Goal: Information Seeking & Learning: Learn about a topic

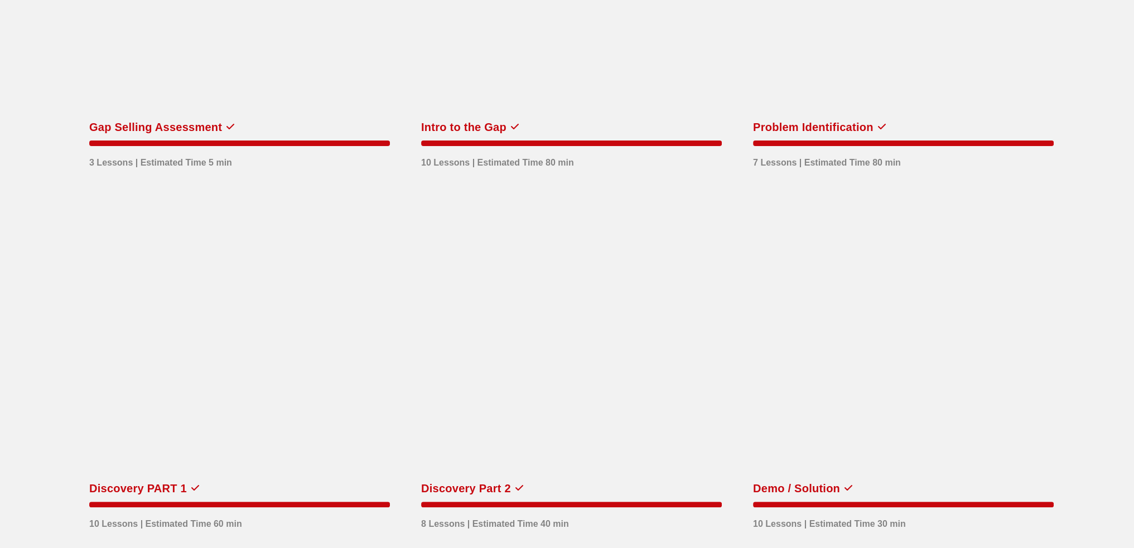
scroll to position [279, 0]
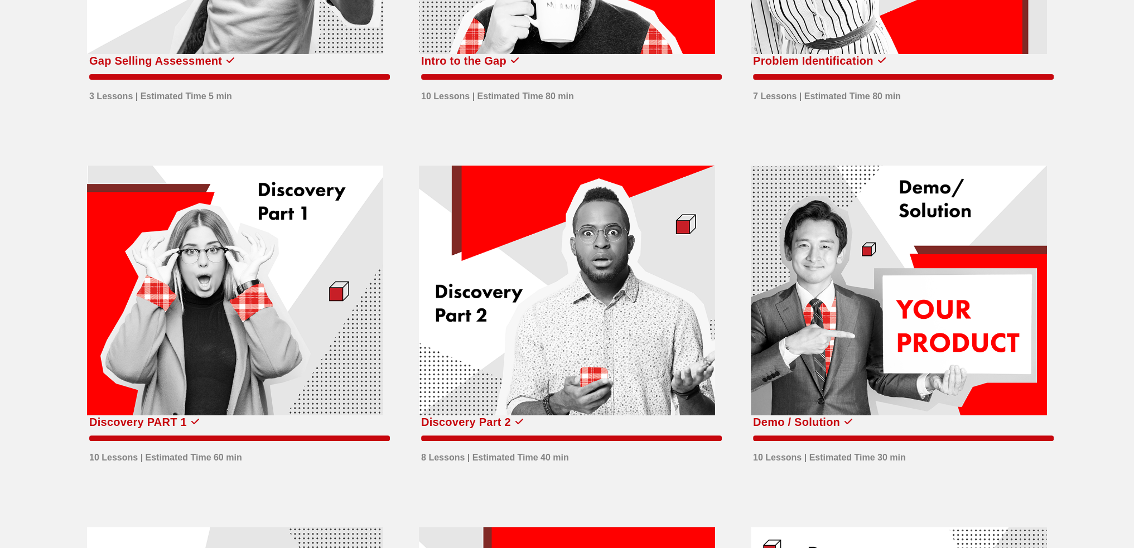
click at [325, 220] on div at bounding box center [235, 291] width 296 height 250
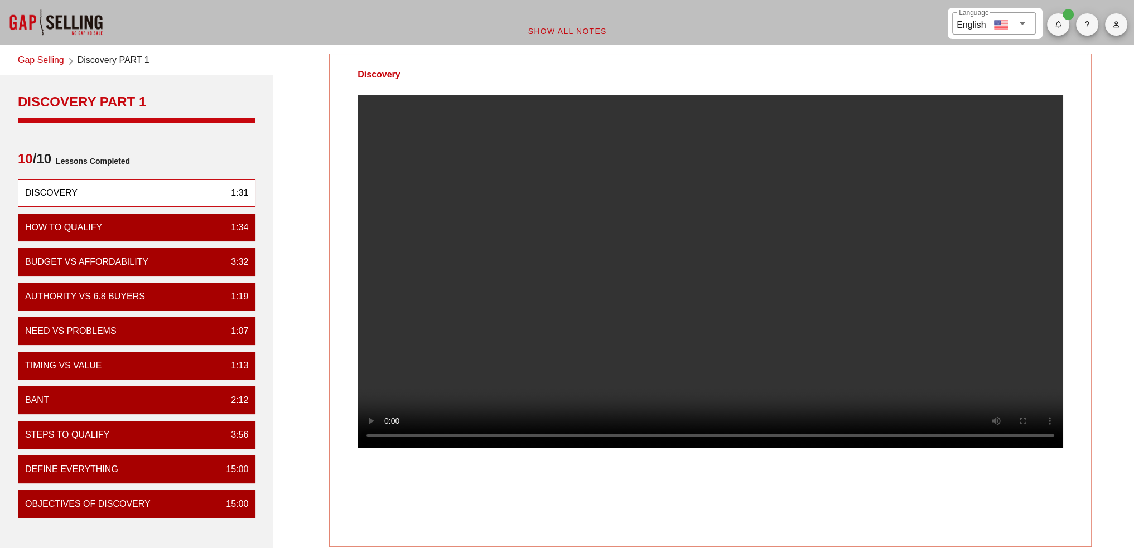
click at [522, 372] on video at bounding box center [709, 271] width 705 height 352
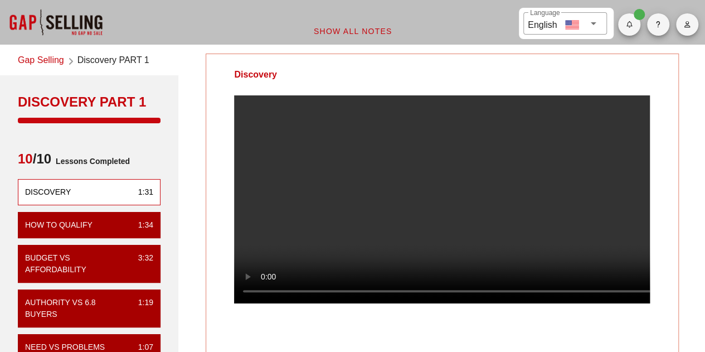
click at [511, 207] on video at bounding box center [442, 199] width 416 height 208
click at [528, 241] on video at bounding box center [442, 199] width 416 height 208
click at [345, 168] on video at bounding box center [442, 199] width 416 height 208
click at [472, 214] on video at bounding box center [442, 199] width 416 height 208
click at [436, 222] on video at bounding box center [442, 199] width 416 height 208
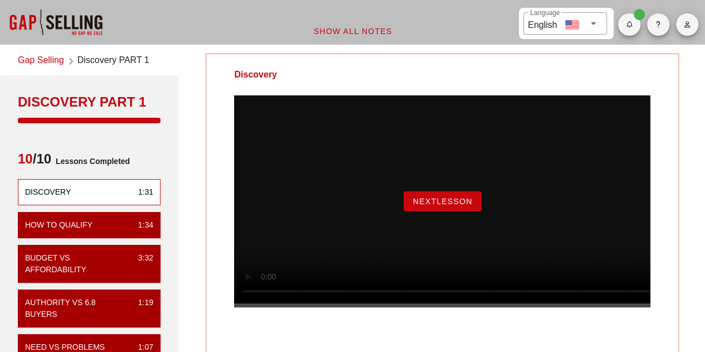
click at [459, 206] on span "NextLesson" at bounding box center [443, 201] width 60 height 9
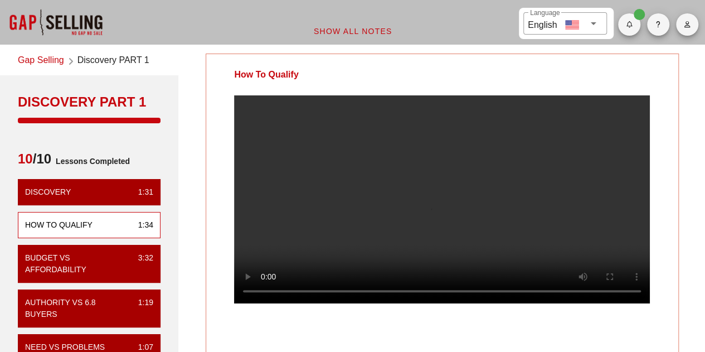
click at [360, 250] on video at bounding box center [442, 199] width 416 height 208
click at [453, 227] on video at bounding box center [442, 199] width 416 height 208
click at [559, 222] on video at bounding box center [442, 199] width 416 height 208
click at [346, 257] on video at bounding box center [442, 199] width 416 height 208
drag, startPoint x: 464, startPoint y: 192, endPoint x: 504, endPoint y: 186, distance: 40.7
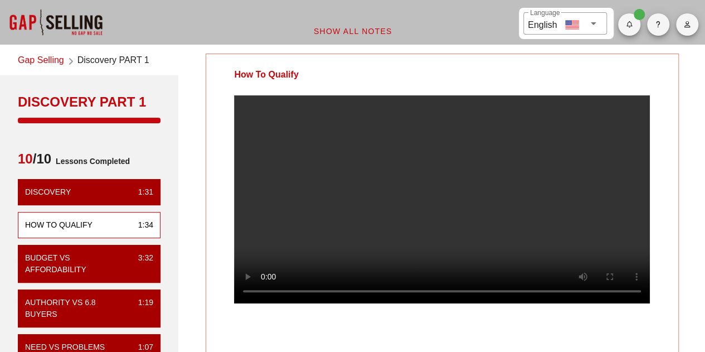
click at [464, 192] on video at bounding box center [442, 199] width 416 height 208
click at [371, 207] on video at bounding box center [442, 199] width 416 height 208
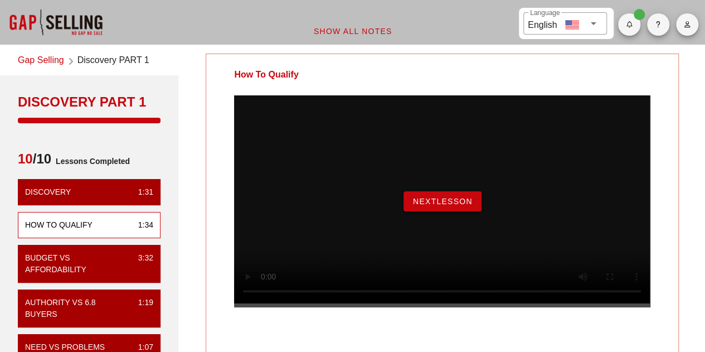
click at [436, 206] on span "NextLesson" at bounding box center [443, 201] width 60 height 9
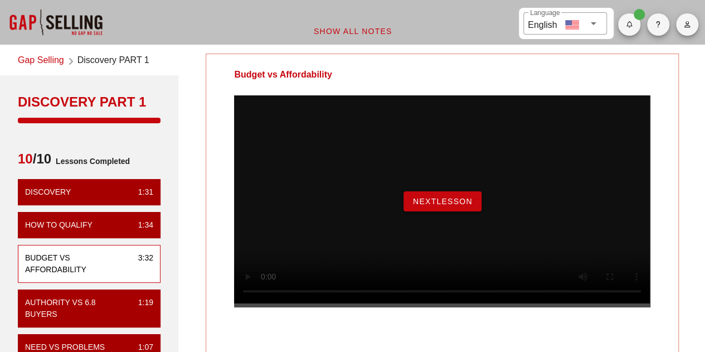
click at [444, 206] on span "NextLesson" at bounding box center [443, 201] width 60 height 9
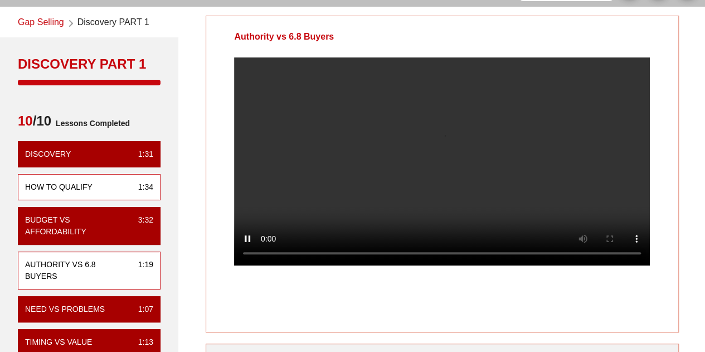
scroll to position [56, 0]
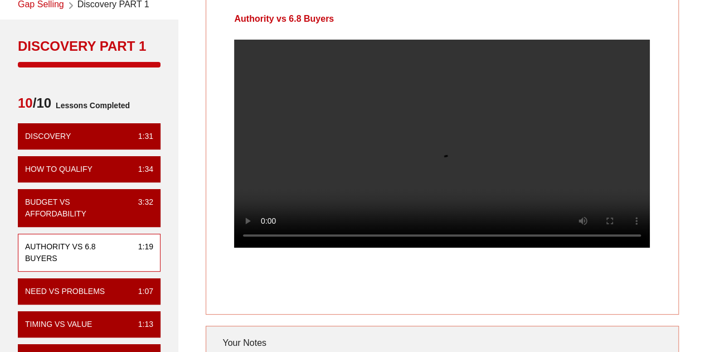
drag, startPoint x: 420, startPoint y: 134, endPoint x: 429, endPoint y: 134, distance: 8.9
click at [420, 134] on video at bounding box center [442, 144] width 416 height 208
click at [417, 157] on video at bounding box center [442, 144] width 416 height 208
click at [480, 172] on video at bounding box center [442, 144] width 416 height 208
click at [365, 163] on video at bounding box center [442, 144] width 416 height 208
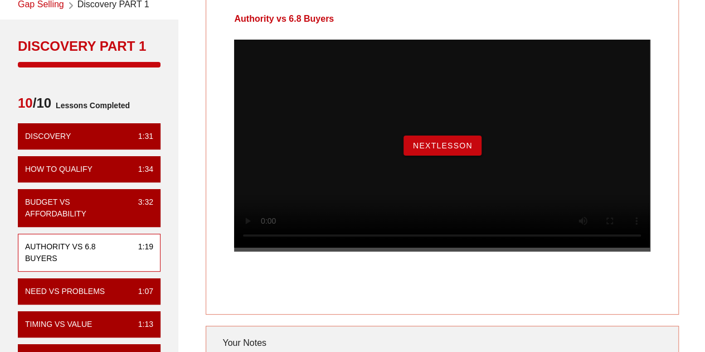
click at [453, 156] on button "NextLesson" at bounding box center [443, 145] width 78 height 20
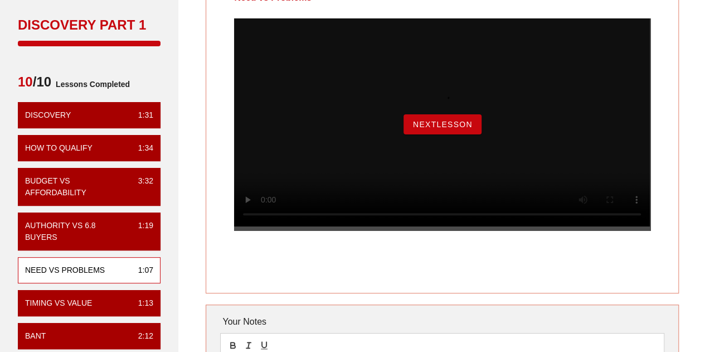
scroll to position [112, 0]
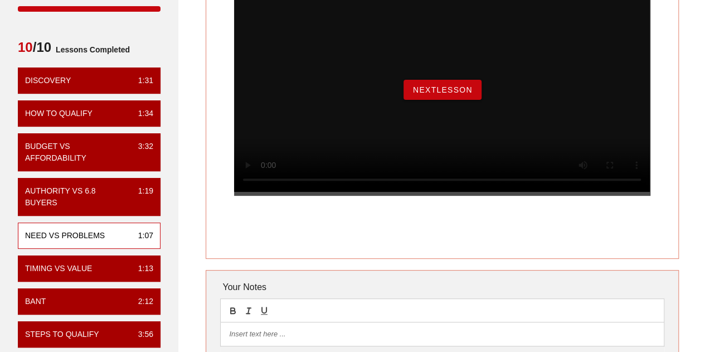
click at [438, 94] on span "NextLesson" at bounding box center [443, 89] width 60 height 9
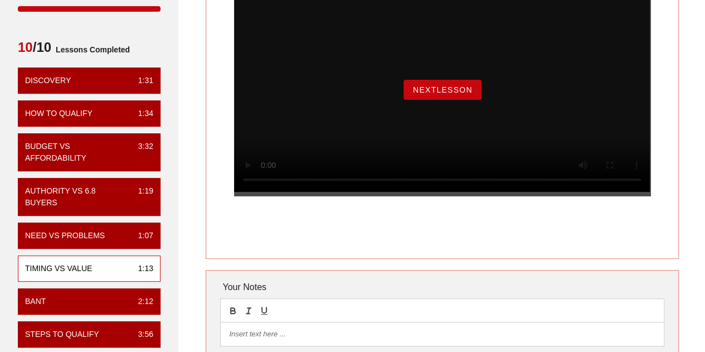
click at [456, 119] on div "NextLesson" at bounding box center [442, 90] width 416 height 212
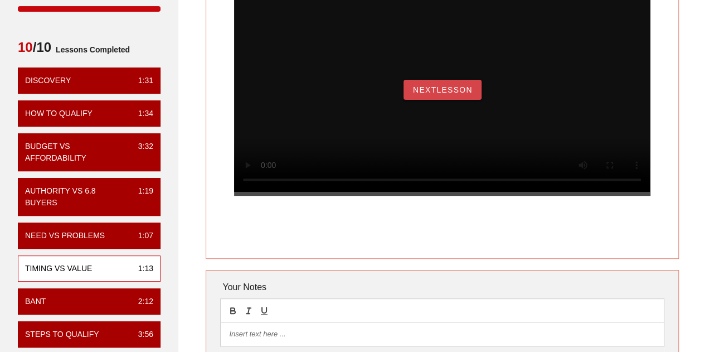
click at [457, 94] on span "NextLesson" at bounding box center [443, 89] width 60 height 9
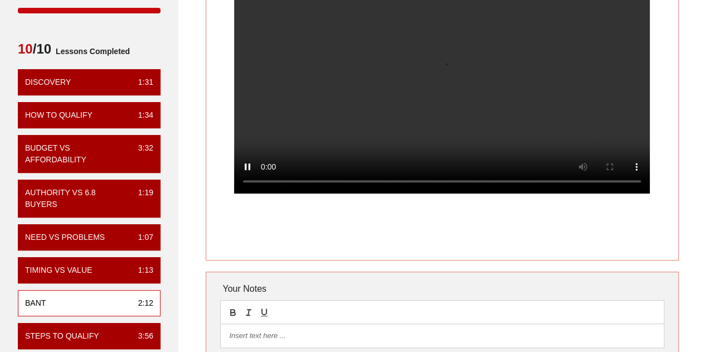
scroll to position [56, 0]
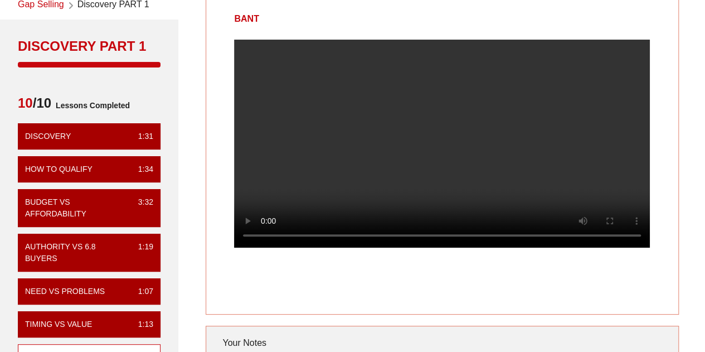
click at [415, 173] on video at bounding box center [442, 144] width 416 height 208
click at [507, 147] on video at bounding box center [442, 144] width 416 height 208
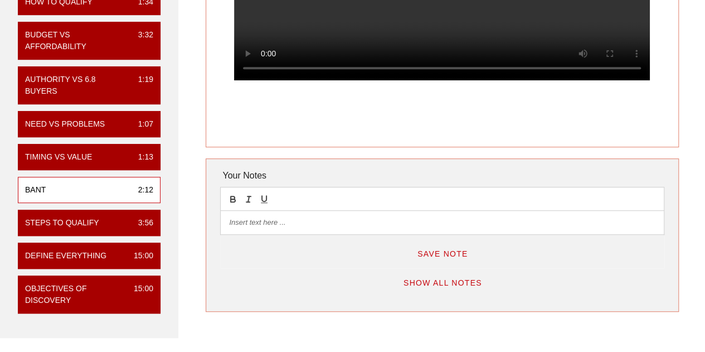
scroll to position [167, 0]
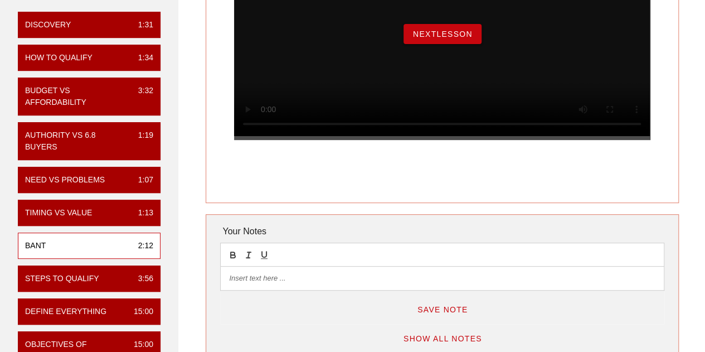
click at [442, 44] on button "NextLesson" at bounding box center [443, 34] width 78 height 20
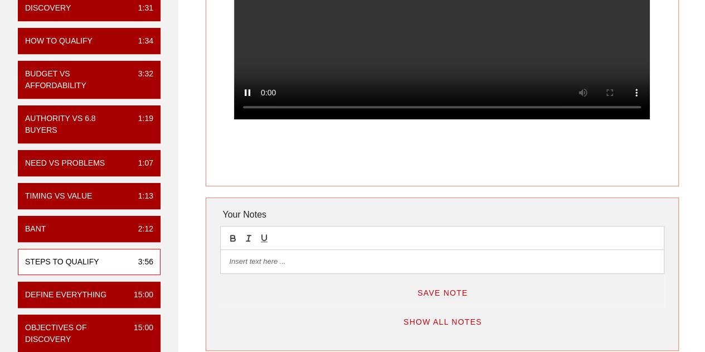
scroll to position [112, 0]
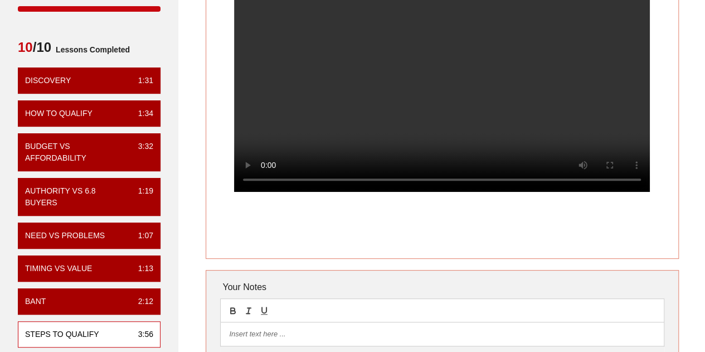
click at [403, 104] on video at bounding box center [442, 88] width 416 height 208
drag, startPoint x: 373, startPoint y: 142, endPoint x: 477, endPoint y: 176, distance: 109.7
click at [373, 142] on video at bounding box center [442, 88] width 416 height 208
click at [429, 123] on video at bounding box center [442, 88] width 416 height 208
click at [397, 52] on video at bounding box center [442, 88] width 416 height 208
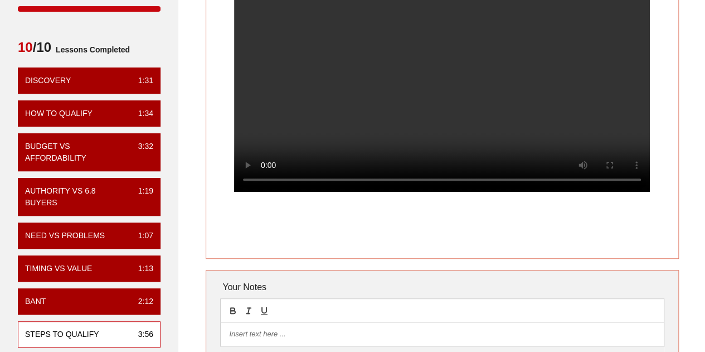
click at [527, 102] on video at bounding box center [442, 88] width 416 height 208
click at [467, 100] on video at bounding box center [442, 88] width 416 height 208
click at [378, 100] on video at bounding box center [442, 88] width 416 height 208
click at [352, 89] on video at bounding box center [442, 88] width 416 height 208
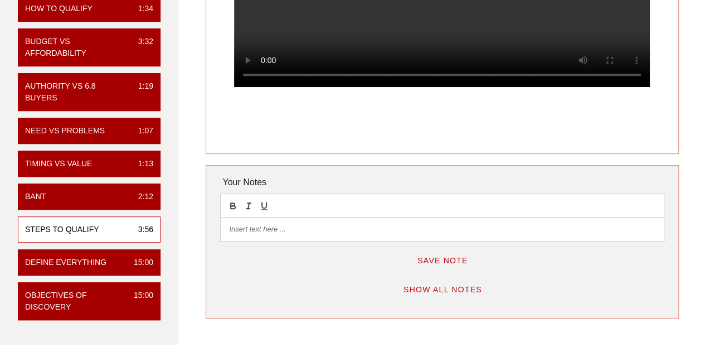
scroll to position [223, 0]
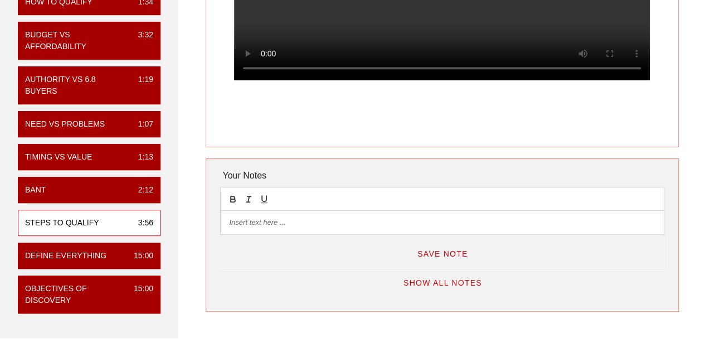
click at [197, 241] on div "Steps to Qualify Your Notes Save Note Show All Notes" at bounding box center [442, 81] width 539 height 514
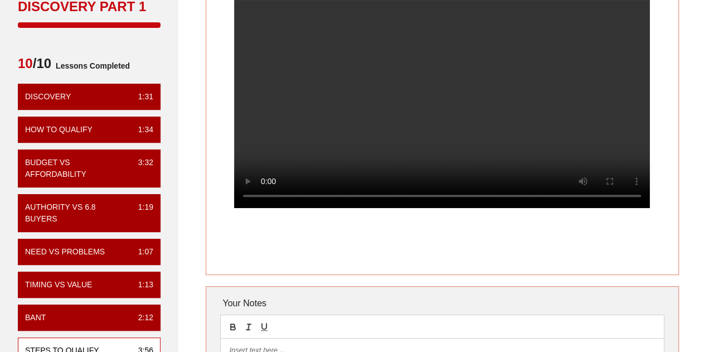
scroll to position [56, 0]
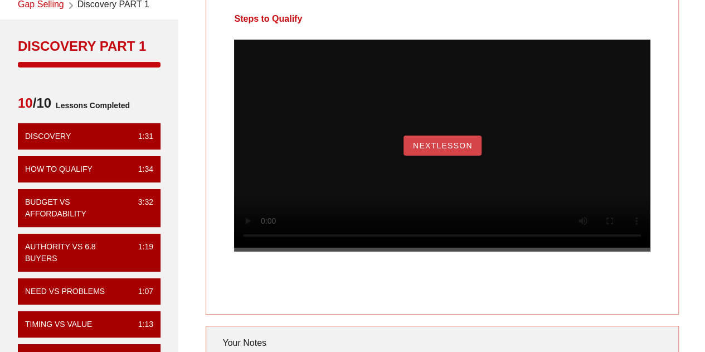
click at [432, 153] on button "NextLesson" at bounding box center [443, 145] width 78 height 20
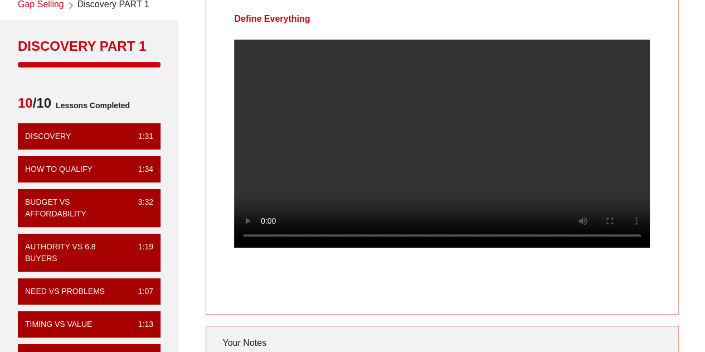
click at [401, 123] on video at bounding box center [442, 144] width 416 height 208
click at [430, 135] on video at bounding box center [442, 144] width 416 height 208
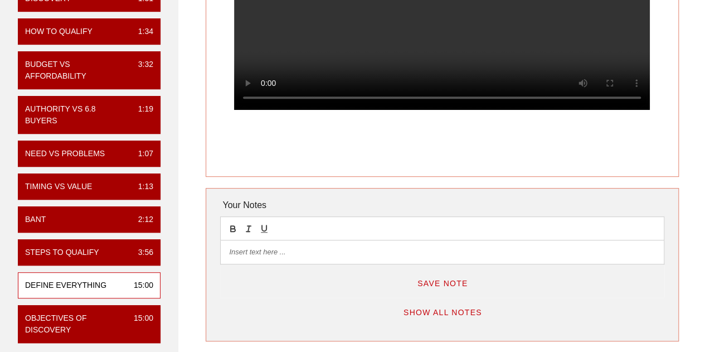
scroll to position [167, 0]
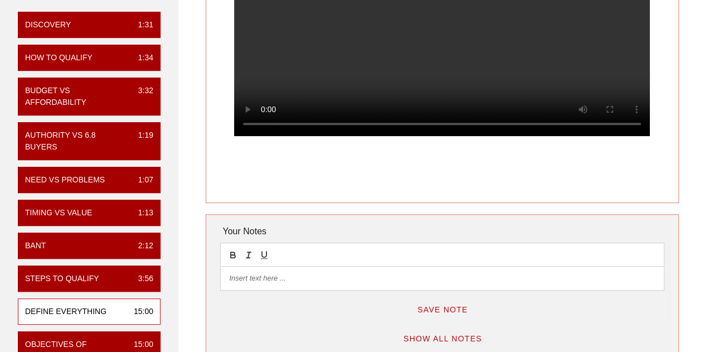
click at [460, 70] on video at bounding box center [442, 32] width 416 height 208
click at [533, 40] on video at bounding box center [442, 32] width 416 height 208
click at [322, 74] on video at bounding box center [442, 32] width 416 height 208
click at [422, 86] on video at bounding box center [442, 32] width 416 height 208
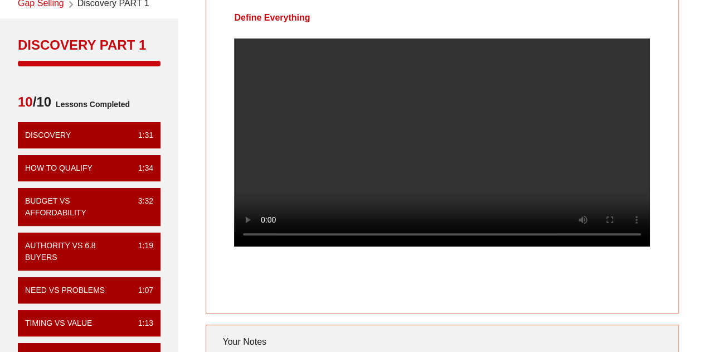
scroll to position [56, 0]
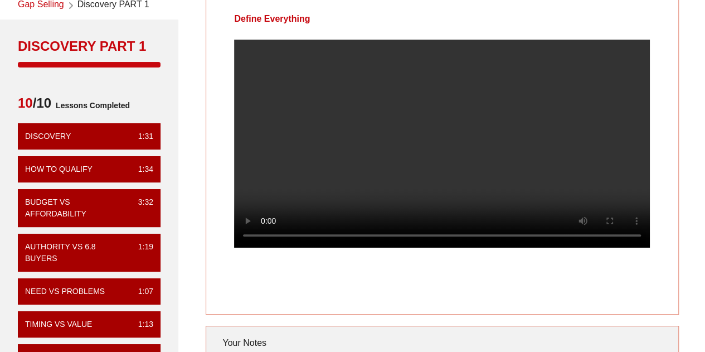
click at [473, 187] on video at bounding box center [442, 144] width 416 height 208
click at [475, 142] on video at bounding box center [442, 144] width 416 height 208
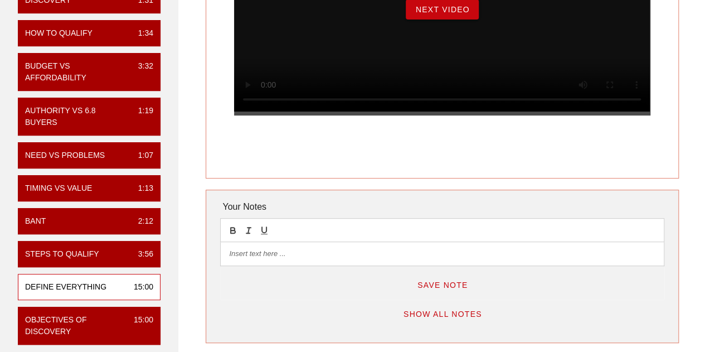
scroll to position [167, 0]
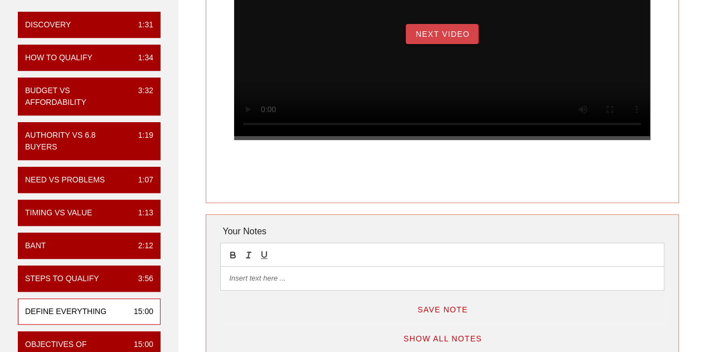
click at [448, 38] on span "Next Video" at bounding box center [442, 34] width 55 height 9
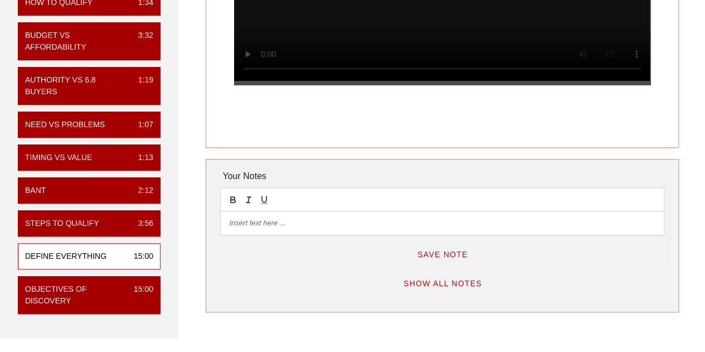
scroll to position [223, 0]
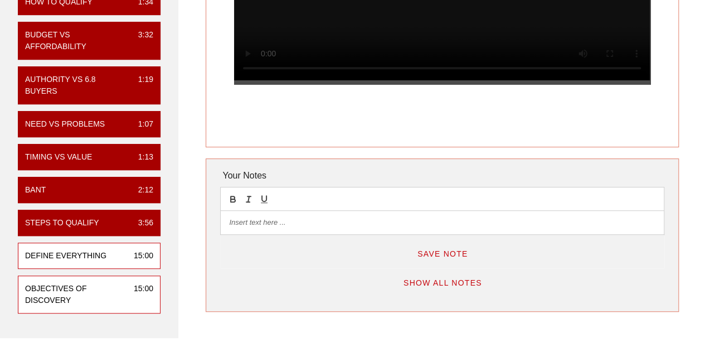
click at [102, 283] on div "Objectives of Discovery" at bounding box center [75, 294] width 100 height 23
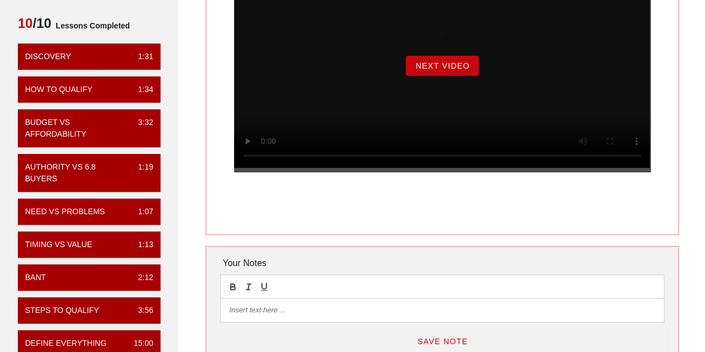
scroll to position [112, 0]
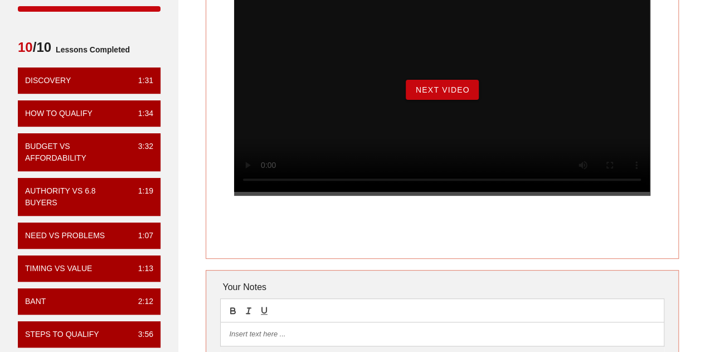
click at [443, 94] on span "Next Video" at bounding box center [442, 89] width 55 height 9
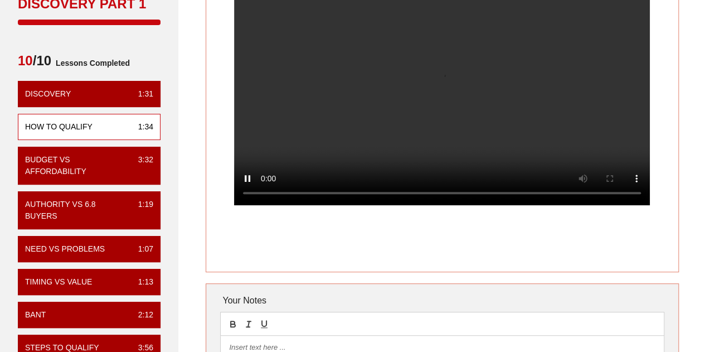
scroll to position [223, 0]
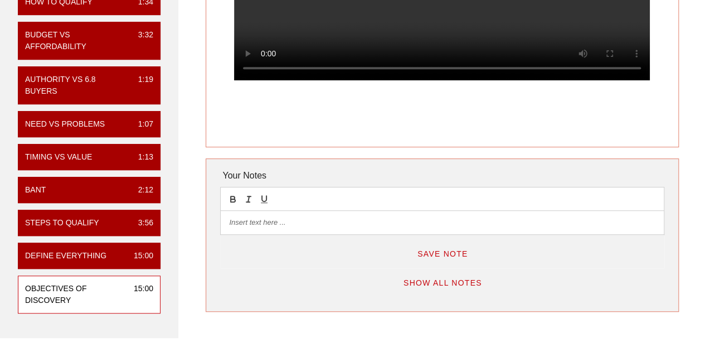
click at [117, 300] on div "Objectives of Discovery" at bounding box center [75, 294] width 100 height 23
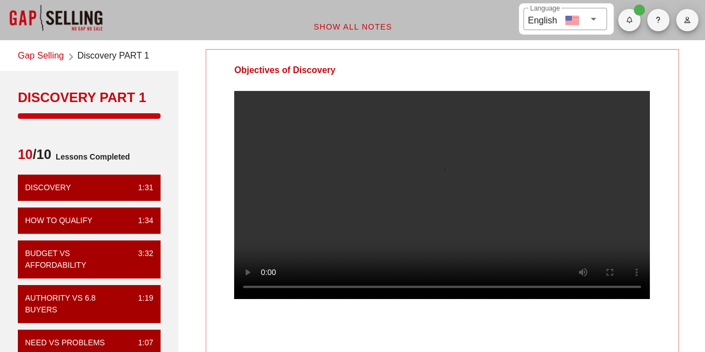
scroll to position [0, 0]
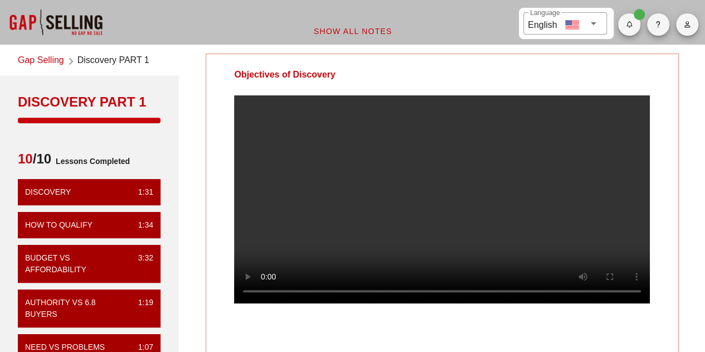
click at [404, 165] on video at bounding box center [442, 199] width 416 height 208
click at [321, 221] on video at bounding box center [442, 199] width 416 height 208
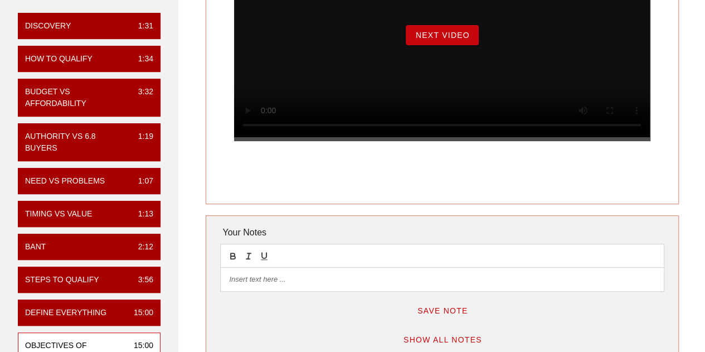
scroll to position [112, 0]
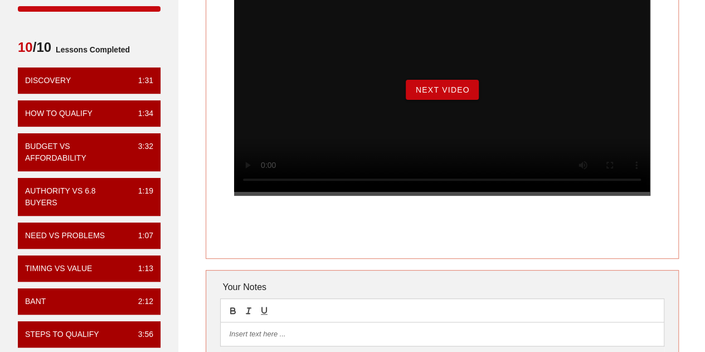
click at [456, 100] on button "Next Video" at bounding box center [442, 90] width 72 height 20
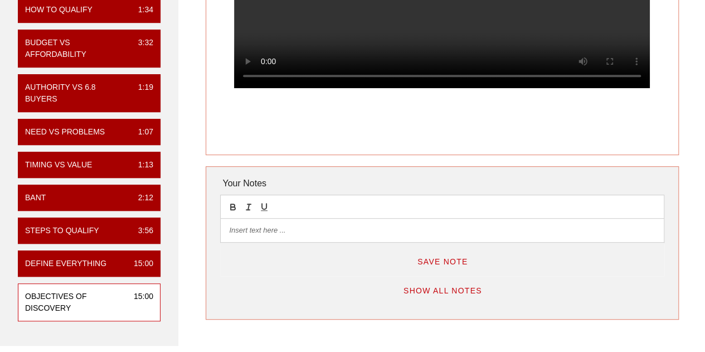
scroll to position [0, 0]
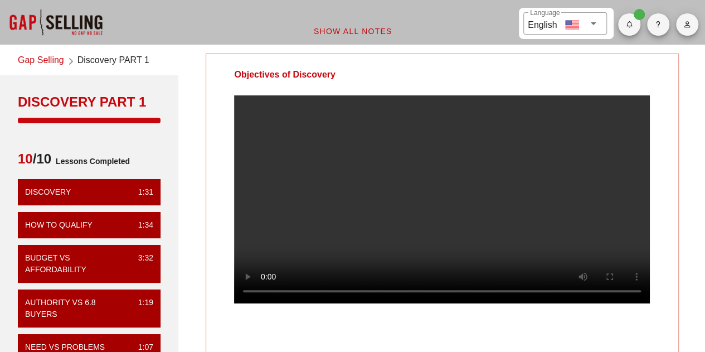
click at [41, 60] on link "Gap Selling" at bounding box center [41, 61] width 46 height 15
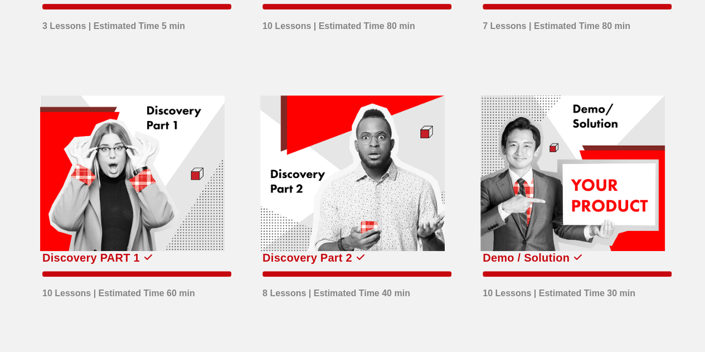
scroll to position [335, 0]
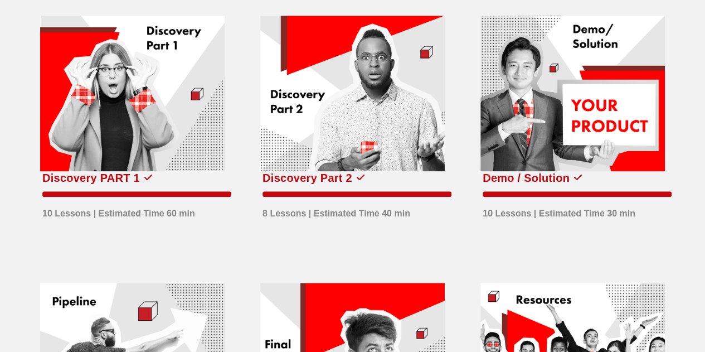
click at [342, 123] on div at bounding box center [352, 94] width 185 height 156
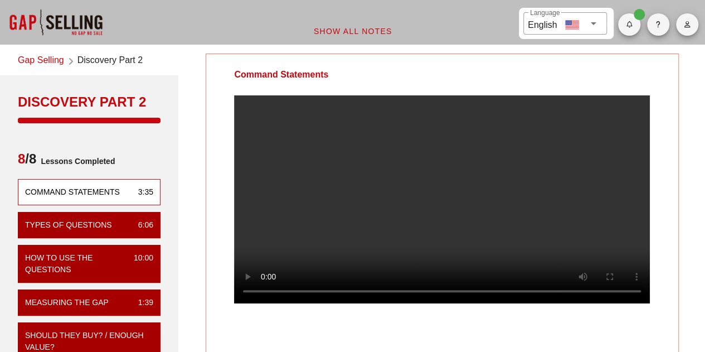
click at [263, 303] on video at bounding box center [442, 199] width 416 height 208
click at [394, 255] on video at bounding box center [442, 199] width 416 height 208
click at [339, 197] on video at bounding box center [442, 199] width 416 height 208
click at [362, 183] on video at bounding box center [442, 199] width 416 height 208
drag, startPoint x: 495, startPoint y: 259, endPoint x: 514, endPoint y: 251, distance: 20.3
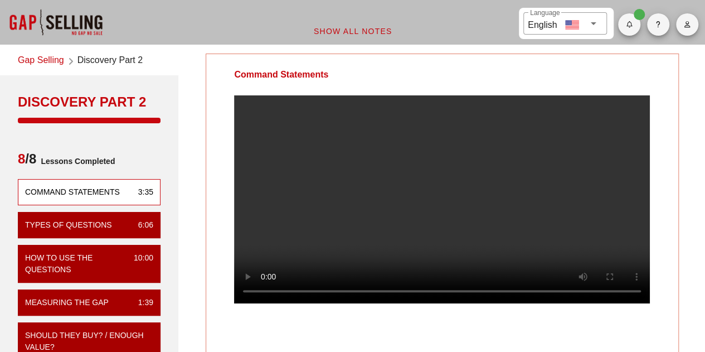
click at [495, 259] on video at bounding box center [442, 199] width 416 height 208
click at [553, 201] on video at bounding box center [442, 199] width 416 height 208
click at [462, 183] on video at bounding box center [442, 199] width 416 height 208
click at [415, 161] on video at bounding box center [442, 199] width 416 height 208
click at [496, 192] on video at bounding box center [442, 199] width 416 height 208
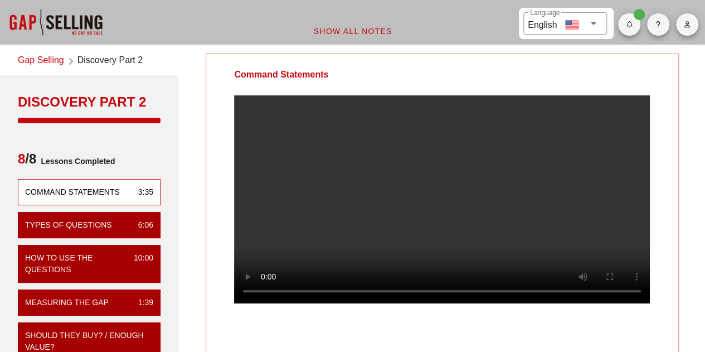
click at [477, 181] on video at bounding box center [442, 199] width 416 height 208
click at [362, 200] on video at bounding box center [442, 199] width 416 height 208
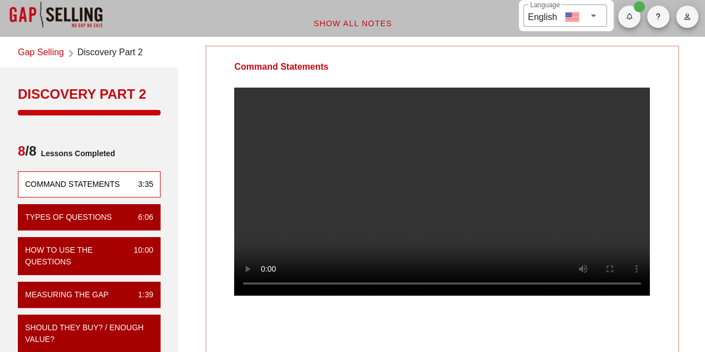
scroll to position [112, 0]
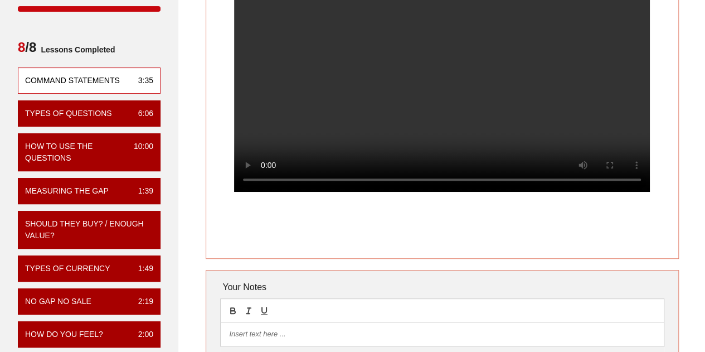
click at [438, 115] on video at bounding box center [442, 88] width 416 height 208
click at [391, 133] on video at bounding box center [442, 88] width 416 height 208
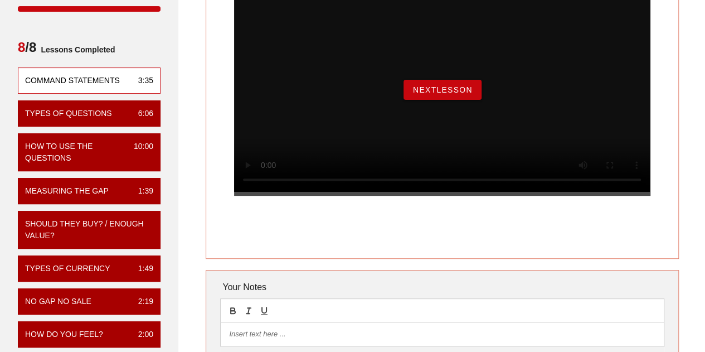
click at [446, 91] on div "NextLesson" at bounding box center [442, 90] width 416 height 212
click at [444, 94] on span "NextLesson" at bounding box center [443, 89] width 60 height 9
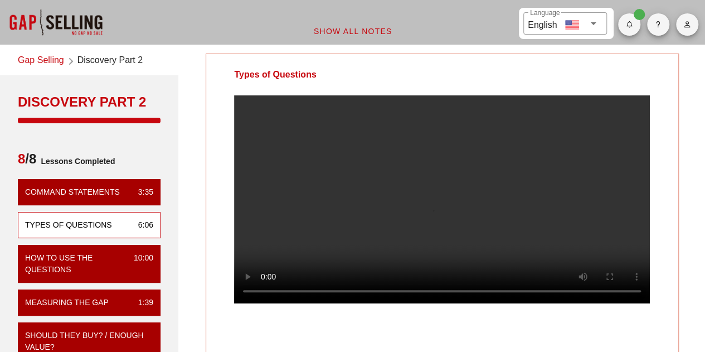
drag, startPoint x: 425, startPoint y: 171, endPoint x: 534, endPoint y: 158, distance: 109.0
click at [425, 171] on video at bounding box center [442, 199] width 416 height 208
click at [492, 206] on video at bounding box center [442, 199] width 416 height 208
click at [370, 163] on video at bounding box center [442, 199] width 416 height 208
click at [542, 206] on video at bounding box center [442, 199] width 416 height 208
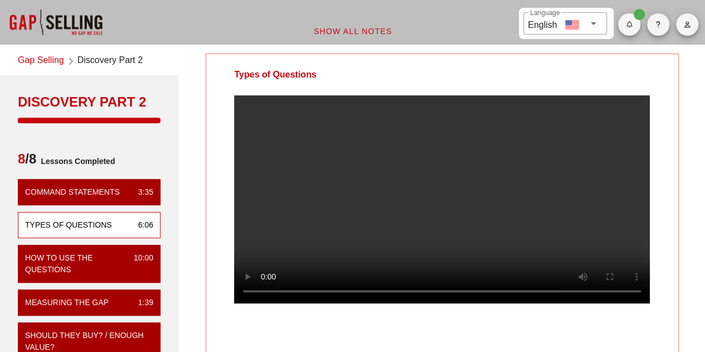
click at [382, 209] on video at bounding box center [442, 199] width 416 height 208
click at [352, 245] on video at bounding box center [442, 199] width 416 height 208
click at [495, 176] on video at bounding box center [442, 199] width 416 height 208
click at [333, 261] on video at bounding box center [442, 199] width 416 height 208
click at [407, 190] on video at bounding box center [442, 199] width 416 height 208
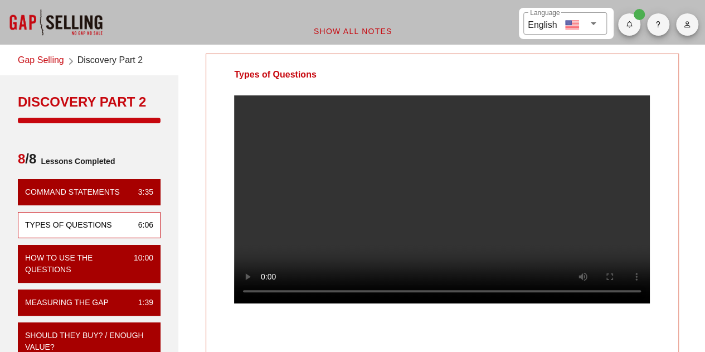
drag, startPoint x: 516, startPoint y: 251, endPoint x: 563, endPoint y: 254, distance: 46.4
click at [516, 251] on video at bounding box center [442, 199] width 416 height 208
drag, startPoint x: 341, startPoint y: 256, endPoint x: 328, endPoint y: 267, distance: 17.0
click at [341, 256] on video at bounding box center [442, 199] width 416 height 208
click at [447, 172] on video at bounding box center [442, 199] width 416 height 208
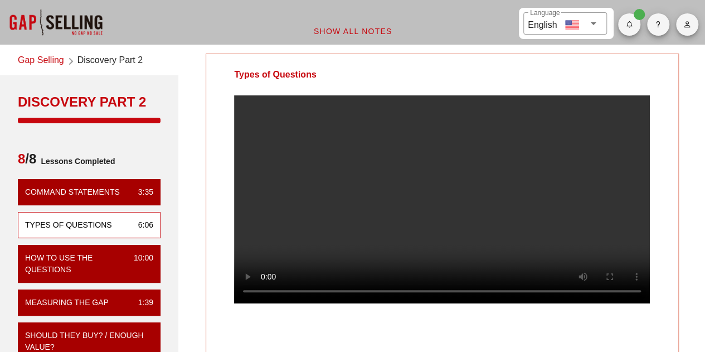
click at [441, 234] on video at bounding box center [442, 199] width 416 height 208
click at [449, 201] on video at bounding box center [442, 199] width 416 height 208
click at [529, 183] on video at bounding box center [442, 199] width 416 height 208
click at [371, 217] on video at bounding box center [442, 199] width 416 height 208
click at [411, 185] on video at bounding box center [442, 199] width 416 height 208
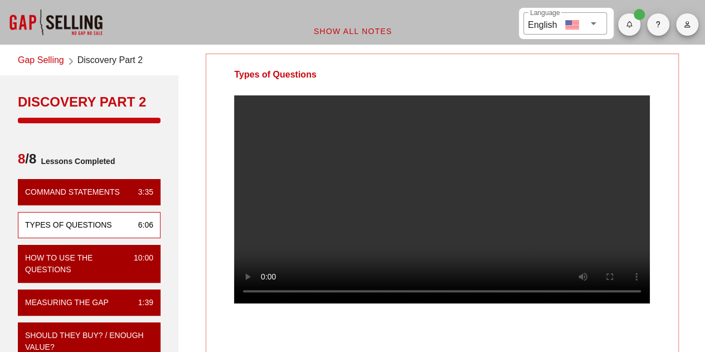
click at [509, 212] on video at bounding box center [442, 199] width 416 height 208
click at [342, 184] on video at bounding box center [442, 199] width 416 height 208
click at [448, 200] on video at bounding box center [442, 199] width 416 height 208
click at [347, 234] on video at bounding box center [442, 199] width 416 height 208
click at [546, 239] on video at bounding box center [442, 199] width 416 height 208
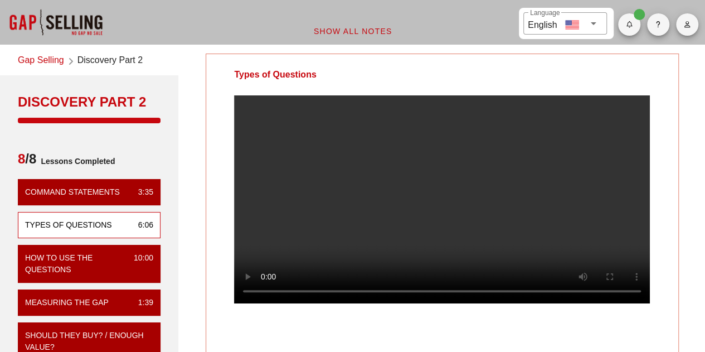
click at [353, 191] on video at bounding box center [442, 199] width 416 height 208
click at [395, 185] on video at bounding box center [442, 199] width 416 height 208
click at [365, 164] on video at bounding box center [442, 199] width 416 height 208
click at [292, 181] on video at bounding box center [442, 199] width 416 height 208
click at [549, 217] on video at bounding box center [442, 199] width 416 height 208
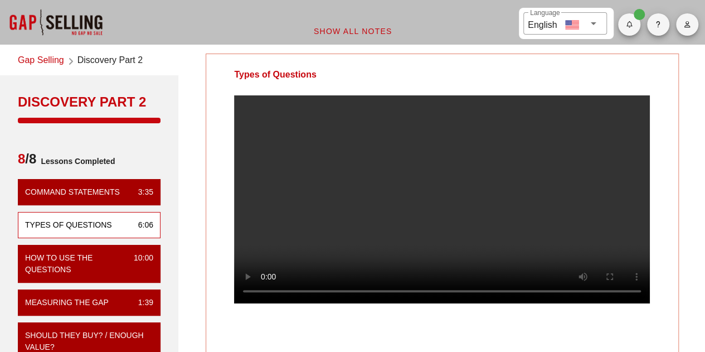
click at [541, 191] on video at bounding box center [442, 199] width 416 height 208
click at [369, 196] on video at bounding box center [442, 199] width 416 height 208
click at [419, 210] on video at bounding box center [442, 199] width 416 height 208
click at [526, 204] on video at bounding box center [442, 199] width 416 height 208
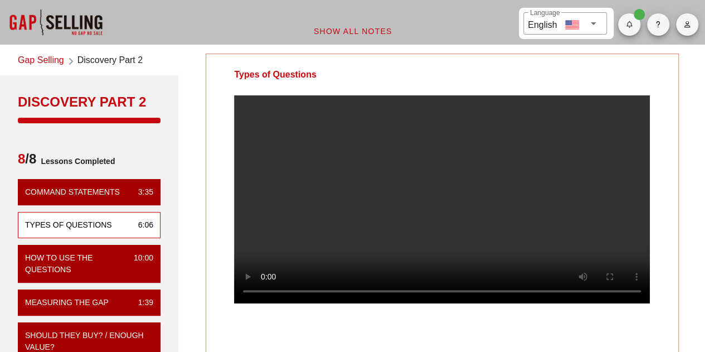
click at [430, 168] on video at bounding box center [442, 199] width 416 height 208
click at [534, 182] on video at bounding box center [442, 199] width 416 height 208
click at [439, 175] on video at bounding box center [442, 199] width 416 height 208
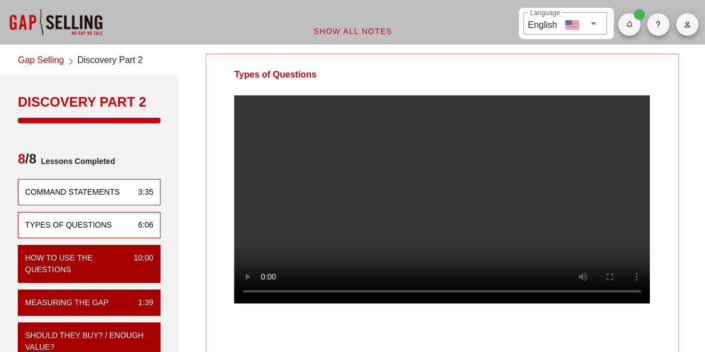
click at [100, 195] on div "Command Statements" at bounding box center [72, 192] width 95 height 12
click at [33, 227] on div "Types of Questions" at bounding box center [68, 225] width 87 height 12
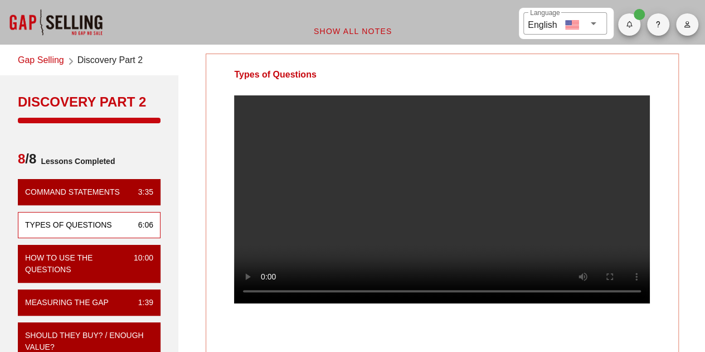
click at [458, 206] on video at bounding box center [442, 199] width 416 height 208
click at [430, 243] on video at bounding box center [442, 199] width 416 height 208
click at [477, 194] on video at bounding box center [442, 199] width 416 height 208
click at [466, 206] on video at bounding box center [442, 199] width 416 height 208
click at [424, 180] on video at bounding box center [442, 199] width 416 height 208
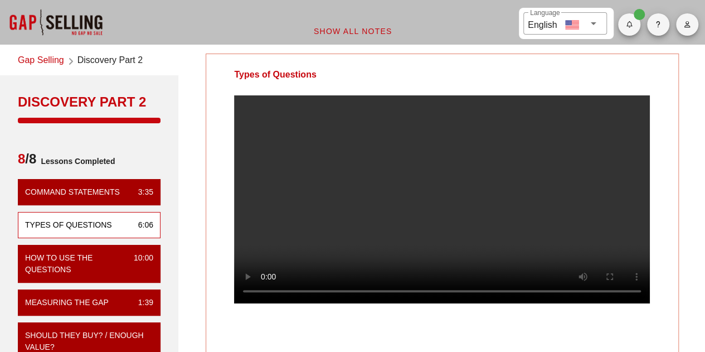
click at [468, 233] on video at bounding box center [442, 199] width 416 height 208
click at [322, 195] on video at bounding box center [442, 199] width 416 height 208
click at [434, 117] on video at bounding box center [442, 199] width 416 height 208
click at [394, 225] on video at bounding box center [442, 199] width 416 height 208
click at [404, 207] on video at bounding box center [442, 199] width 416 height 208
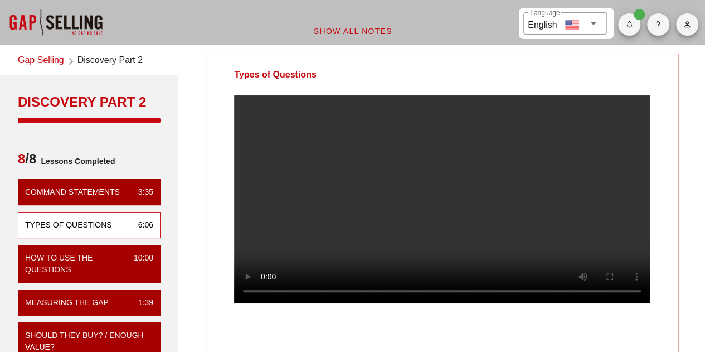
click at [530, 212] on video at bounding box center [442, 199] width 416 height 208
click at [476, 233] on video at bounding box center [442, 199] width 416 height 208
click at [537, 208] on video at bounding box center [442, 199] width 416 height 208
drag, startPoint x: 380, startPoint y: 234, endPoint x: 389, endPoint y: 236, distance: 9.2
click at [380, 234] on video at bounding box center [442, 199] width 416 height 208
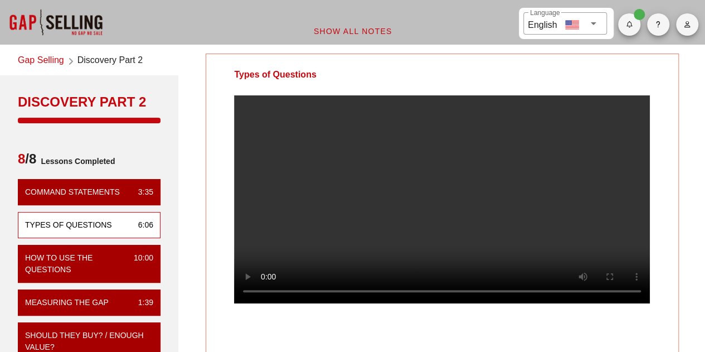
click at [487, 210] on video at bounding box center [442, 199] width 416 height 208
click at [425, 211] on video at bounding box center [442, 199] width 416 height 208
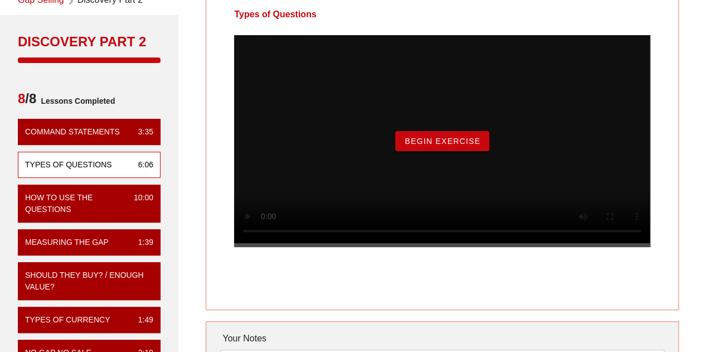
scroll to position [56, 0]
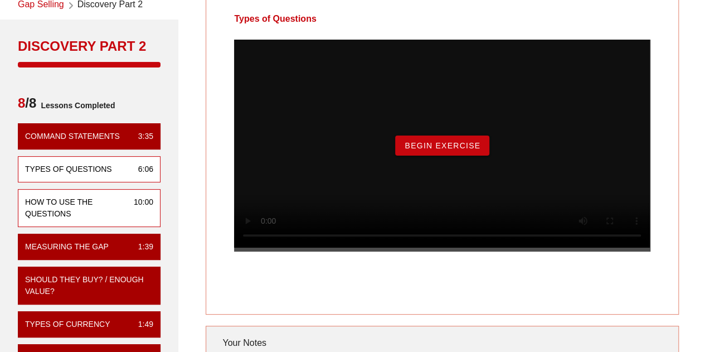
click at [110, 198] on div "How to Use the Questions" at bounding box center [75, 207] width 100 height 23
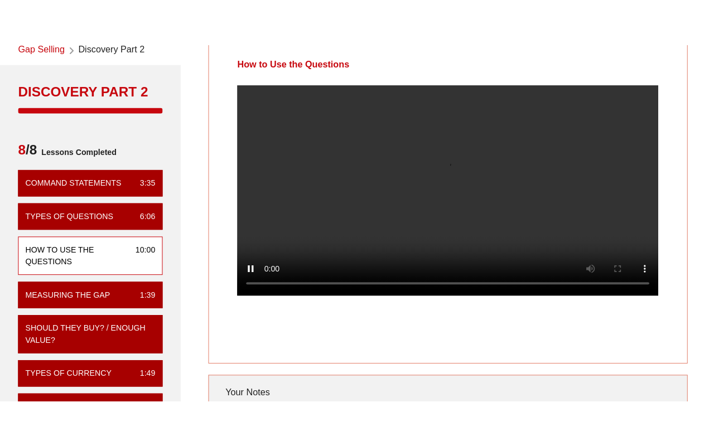
scroll to position [0, 0]
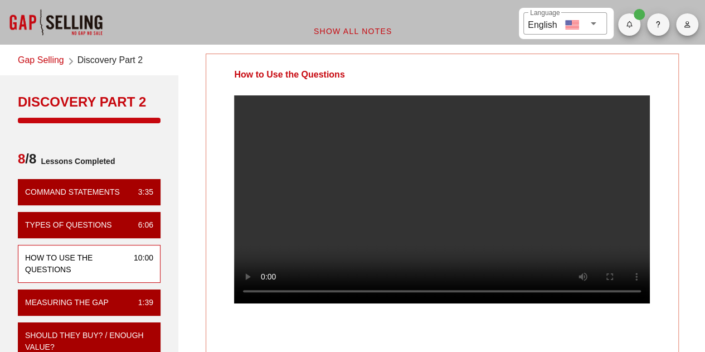
click at [524, 189] on video at bounding box center [442, 199] width 416 height 208
click at [556, 176] on video at bounding box center [442, 199] width 416 height 208
click at [423, 189] on video at bounding box center [442, 199] width 416 height 208
click at [543, 198] on video at bounding box center [442, 199] width 416 height 208
click at [487, 203] on video at bounding box center [442, 199] width 416 height 208
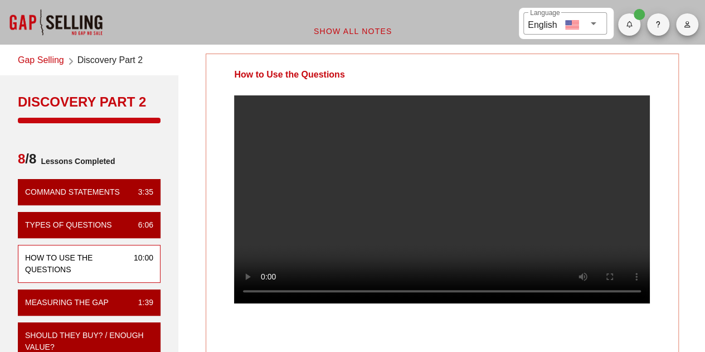
drag, startPoint x: 341, startPoint y: 217, endPoint x: 365, endPoint y: 218, distance: 24.6
click at [341, 217] on video at bounding box center [442, 199] width 416 height 208
click at [487, 173] on video at bounding box center [442, 199] width 416 height 208
click at [382, 220] on video at bounding box center [442, 199] width 416 height 208
click at [539, 278] on video at bounding box center [442, 199] width 416 height 208
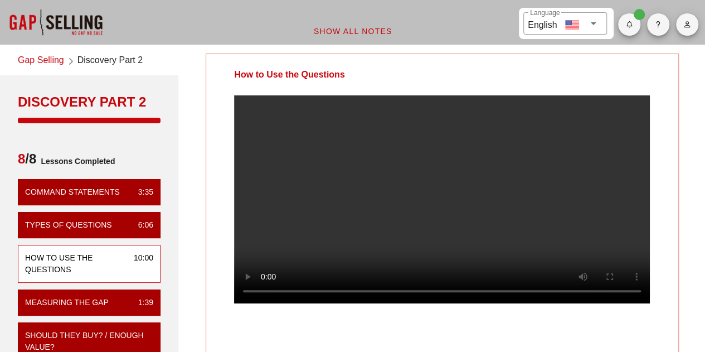
drag, startPoint x: 445, startPoint y: 208, endPoint x: 595, endPoint y: 216, distance: 149.6
click at [445, 208] on video at bounding box center [442, 199] width 416 height 208
click at [470, 211] on video at bounding box center [442, 199] width 416 height 208
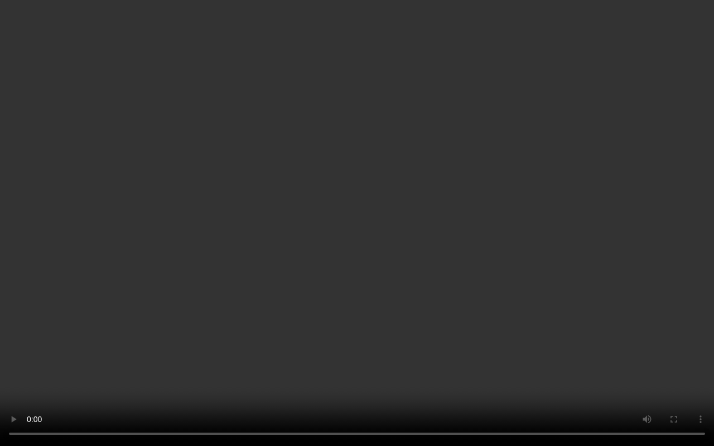
click at [568, 264] on video at bounding box center [357, 223] width 714 height 446
drag, startPoint x: 552, startPoint y: 260, endPoint x: 567, endPoint y: 260, distance: 15.1
click at [552, 260] on video at bounding box center [357, 223] width 714 height 446
click at [186, 347] on video at bounding box center [357, 223] width 714 height 446
click at [484, 255] on video at bounding box center [357, 223] width 714 height 446
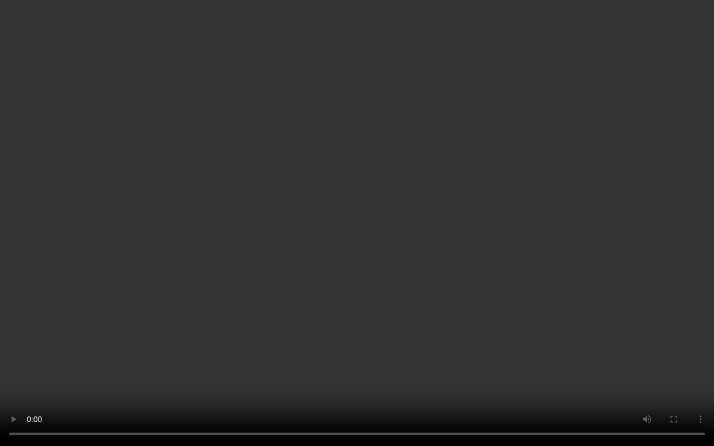
click at [173, 333] on video at bounding box center [357, 223] width 714 height 446
click at [411, 263] on video at bounding box center [357, 223] width 714 height 446
click at [231, 226] on video at bounding box center [357, 223] width 714 height 446
click at [669, 326] on video at bounding box center [357, 223] width 714 height 446
click at [394, 290] on video at bounding box center [357, 223] width 714 height 446
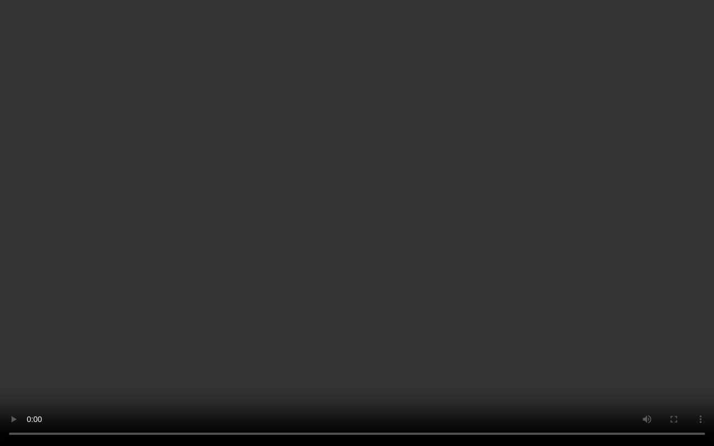
click at [493, 232] on video at bounding box center [357, 223] width 714 height 446
click at [319, 240] on video at bounding box center [357, 223] width 714 height 446
click at [440, 228] on video at bounding box center [357, 223] width 714 height 446
click at [297, 299] on video at bounding box center [357, 223] width 714 height 446
drag, startPoint x: 415, startPoint y: 294, endPoint x: 442, endPoint y: 294, distance: 27.3
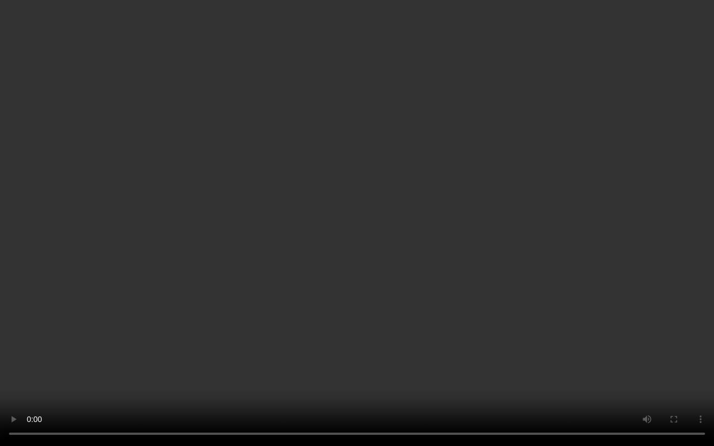
click at [415, 294] on video at bounding box center [357, 223] width 714 height 446
click at [204, 336] on video at bounding box center [357, 223] width 714 height 446
click at [387, 248] on video at bounding box center [357, 223] width 714 height 446
click at [234, 326] on video at bounding box center [357, 223] width 714 height 446
click at [543, 221] on video at bounding box center [357, 223] width 714 height 446
